Goal: Find specific page/section: Find specific page/section

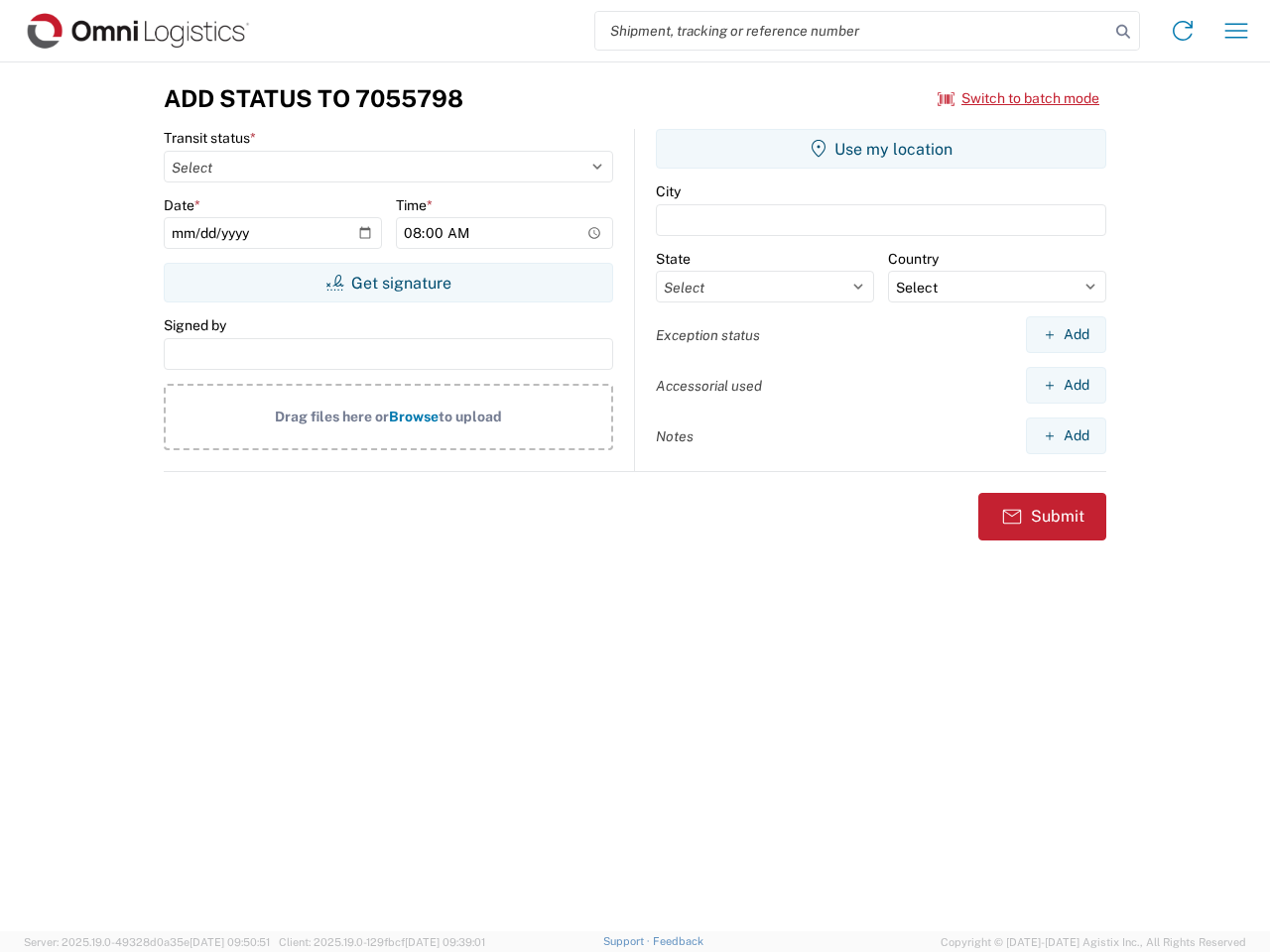
click at [852, 31] on input "search" at bounding box center [852, 31] width 514 height 38
click at [1123, 32] on icon at bounding box center [1123, 32] width 28 height 28
click at [1182, 31] on icon at bounding box center [1183, 31] width 32 height 32
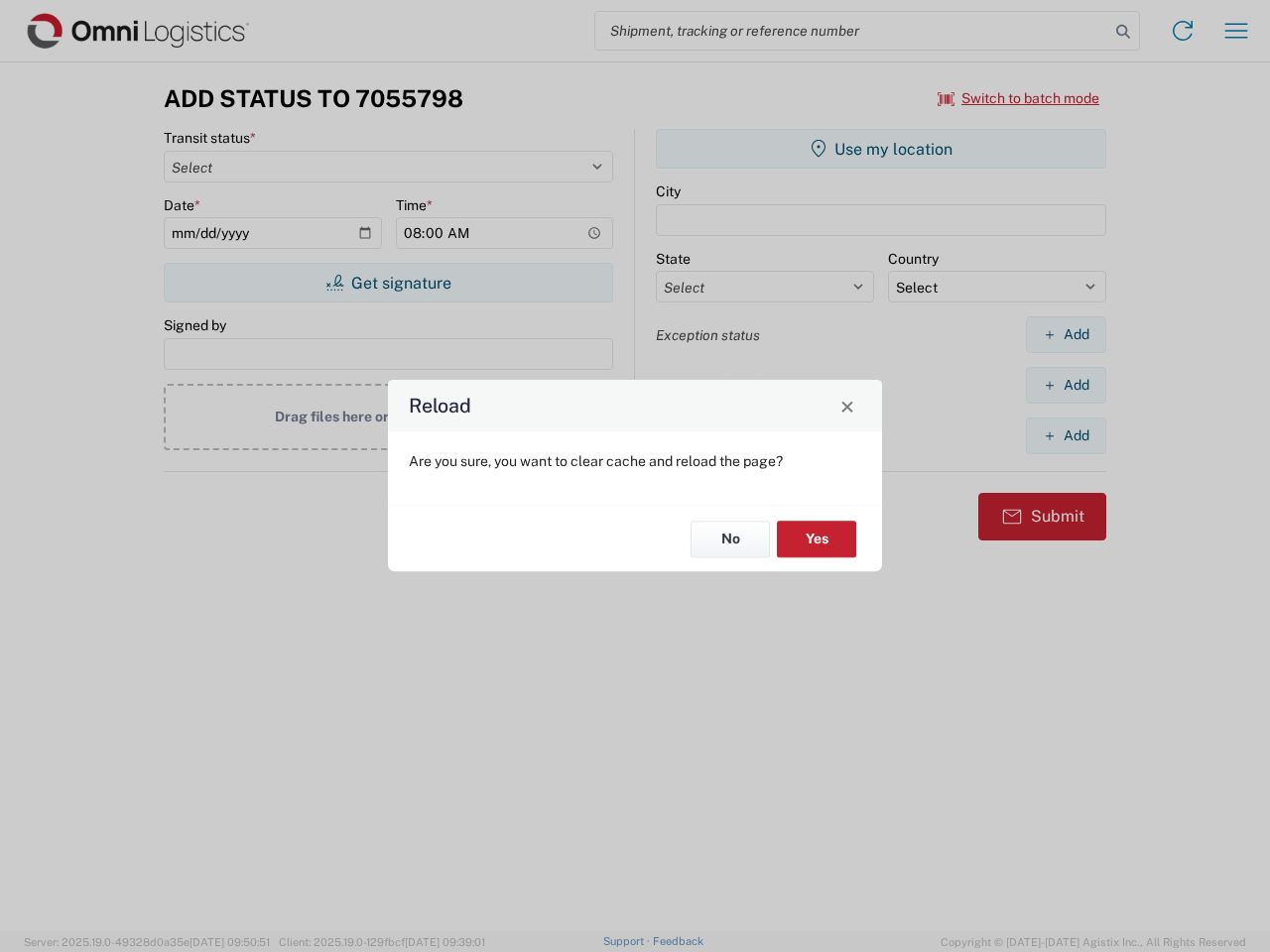
click at [1236, 31] on div "Reload Are you sure, you want to clear cache and reload the page? No Yes" at bounding box center [635, 476] width 1270 height 952
click at [1019, 98] on div "Reload Are you sure, you want to clear cache and reload the page? No Yes" at bounding box center [635, 476] width 1270 height 952
click at [388, 283] on div "Reload Are you sure, you want to clear cache and reload the page? No Yes" at bounding box center [635, 476] width 1270 height 952
click at [881, 149] on div "Reload Are you sure, you want to clear cache and reload the page? No Yes" at bounding box center [635, 476] width 1270 height 952
click at [1065, 334] on div "Reload Are you sure, you want to clear cache and reload the page? No Yes" at bounding box center [635, 476] width 1270 height 952
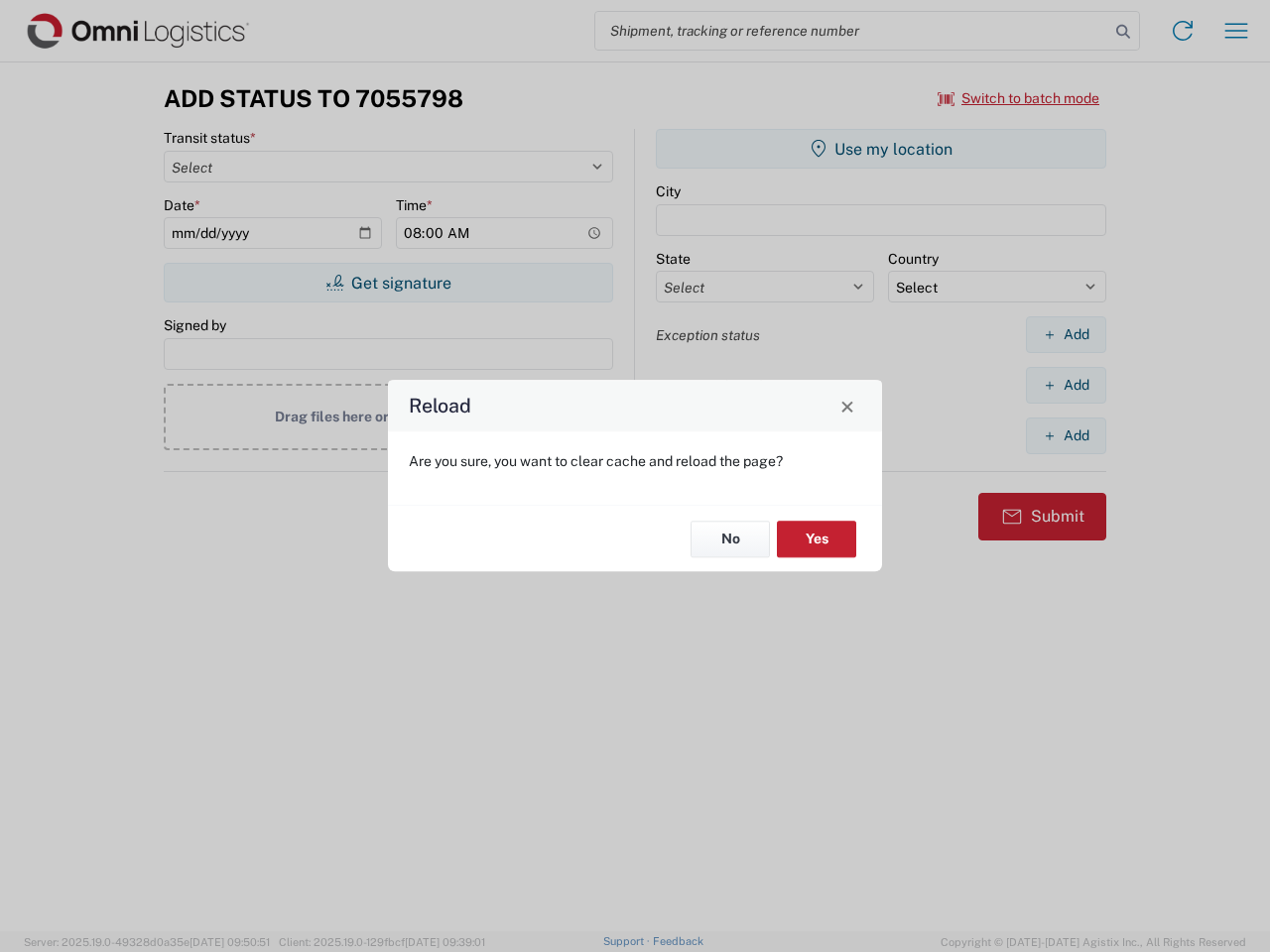
click at [1065, 385] on div "Reload Are you sure, you want to clear cache and reload the page? No Yes" at bounding box center [635, 476] width 1270 height 952
click at [1065, 435] on div "Reload Are you sure, you want to clear cache and reload the page? No Yes" at bounding box center [635, 476] width 1270 height 952
